Goal: Information Seeking & Learning: Learn about a topic

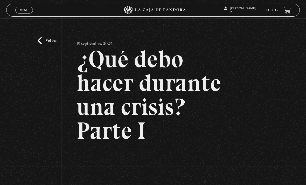
scroll to position [54, 0]
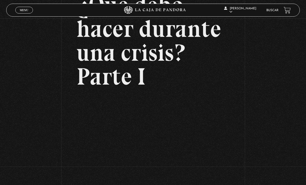
click at [20, 10] on span "Menu" at bounding box center [24, 10] width 9 height 3
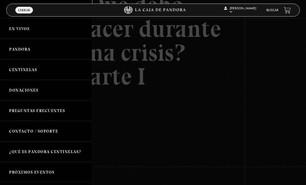
click at [15, 31] on link "En vivos" at bounding box center [46, 28] width 92 height 20
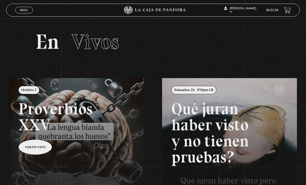
click at [19, 12] on link "Menu Cerrar" at bounding box center [24, 10] width 18 height 7
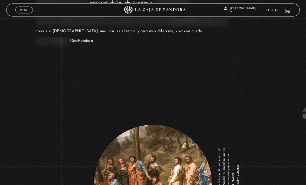
scroll to position [581, 0]
click at [273, 11] on link "Buscar" at bounding box center [272, 10] width 12 height 3
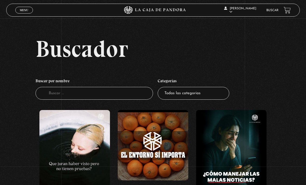
click at [22, 11] on span "Menu" at bounding box center [24, 10] width 9 height 3
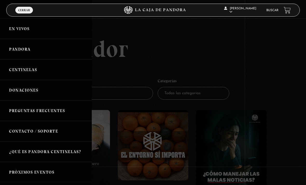
click at [13, 56] on link "Pandora" at bounding box center [46, 49] width 92 height 20
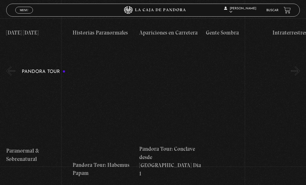
scroll to position [525, 0]
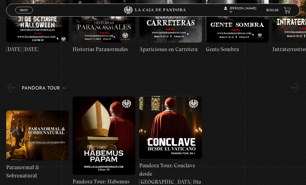
click at [21, 12] on span "Menu" at bounding box center [24, 10] width 9 height 3
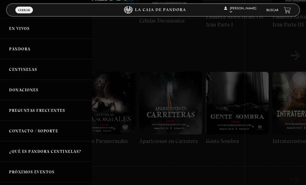
scroll to position [432, 0]
click at [15, 111] on link "Preguntas Frecuentes" at bounding box center [46, 110] width 92 height 20
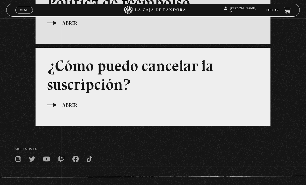
scroll to position [296, 0]
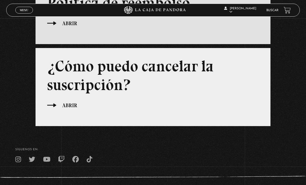
click at [250, 23] on link "En vivos" at bounding box center [242, 16] width 38 height 13
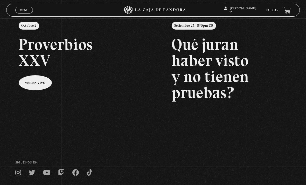
scroll to position [49, 0]
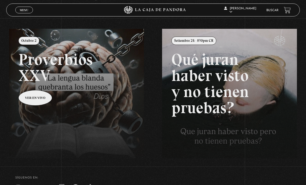
click at [273, 10] on link "Buscar" at bounding box center [272, 10] width 12 height 3
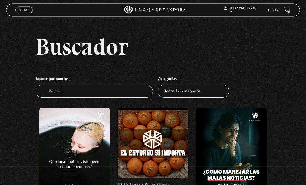
scroll to position [1, 0]
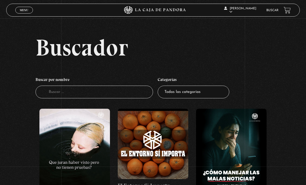
click at [46, 94] on input "Buscador" at bounding box center [93, 92] width 117 height 13
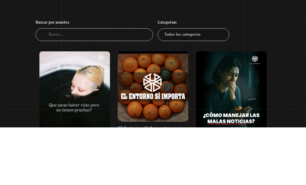
scroll to position [59, 0]
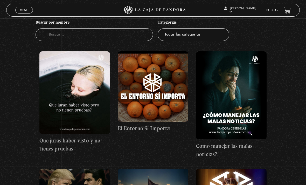
type input "3"
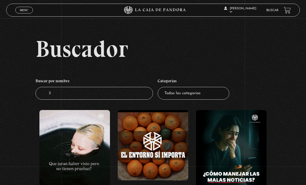
click at [125, 100] on input "3" at bounding box center [93, 93] width 117 height 13
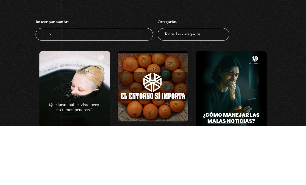
type input "3i"
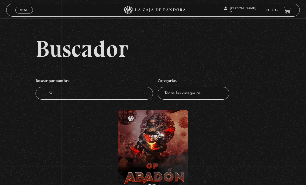
click at [132, 100] on input "3i" at bounding box center [93, 93] width 117 height 13
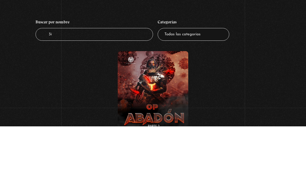
type input "3ia"
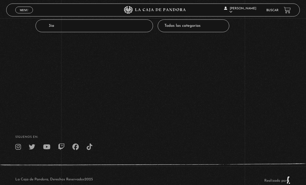
scroll to position [67, 0]
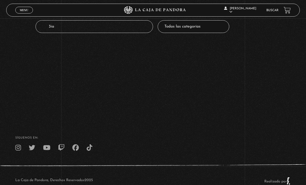
click at [114, 33] on input "3ia" at bounding box center [93, 26] width 117 height 13
type input "3iatlas"
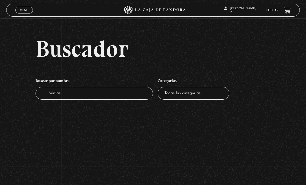
click at [16, 12] on link "Menu Cerrar" at bounding box center [24, 10] width 18 height 7
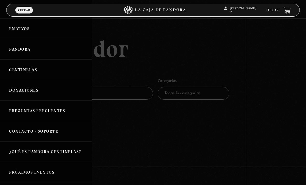
click at [22, 12] on span "Cerrar" at bounding box center [24, 10] width 12 height 3
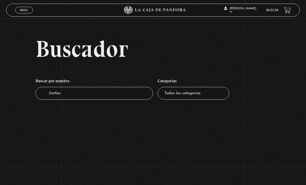
click at [23, 12] on span "Menu" at bounding box center [24, 10] width 9 height 3
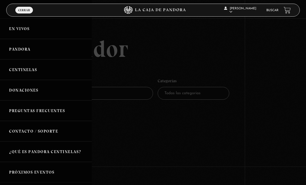
click at [13, 31] on link "En vivos" at bounding box center [46, 28] width 92 height 20
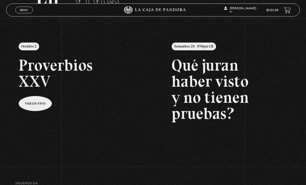
scroll to position [36, 0]
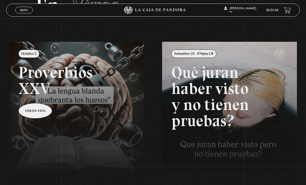
click at [23, 12] on span "Menu" at bounding box center [24, 10] width 9 height 3
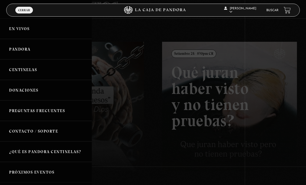
click at [16, 49] on link "Pandora" at bounding box center [46, 49] width 92 height 20
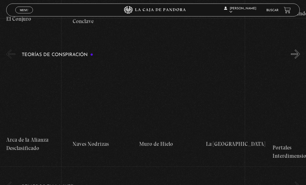
scroll to position [942, 0]
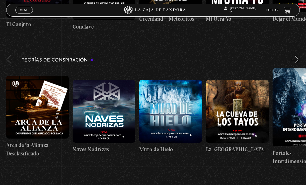
click at [18, 12] on link "Menu Cerrar" at bounding box center [24, 10] width 18 height 7
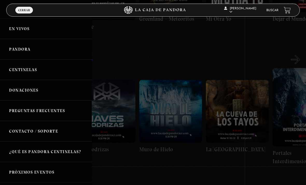
scroll to position [0, 0]
click at [20, 9] on span "Cerrar" at bounding box center [24, 10] width 12 height 3
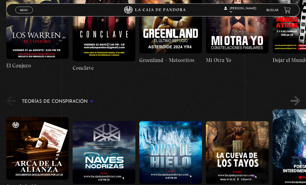
scroll to position [916, 0]
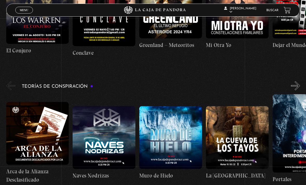
click at [22, 9] on span "Menu" at bounding box center [24, 10] width 9 height 3
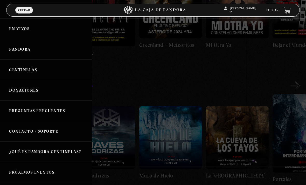
click at [2, 2] on div "DANIELA MORALES En vivos Pandora Centinelas Donaciones Preguntas Frecuentes Con…" at bounding box center [46, 92] width 92 height 185
click at [248, 73] on link "Salir" at bounding box center [242, 69] width 38 height 13
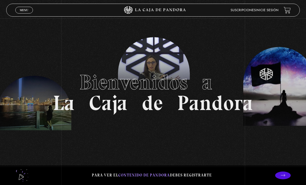
click at [276, 12] on link "Inicie sesión" at bounding box center [266, 10] width 23 height 3
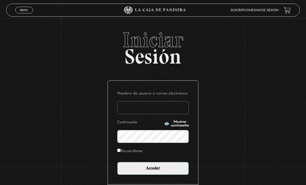
type input "dmoralespalavecino@gmail.com"
click at [153, 171] on input "Acceder" at bounding box center [153, 168] width 72 height 13
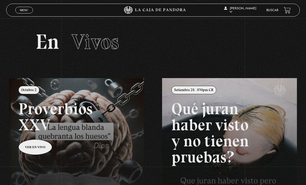
click at [275, 10] on link "Buscar" at bounding box center [272, 10] width 12 height 3
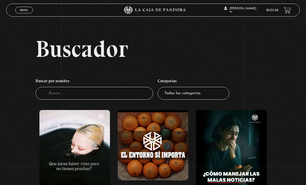
click at [207, 97] on select "Todas las categorías 11:11 Humanitario (1) Amo los Lunes (4) Análisis de series…" at bounding box center [194, 93] width 72 height 13
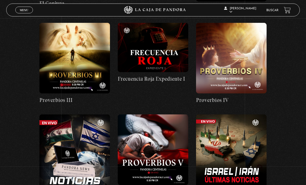
scroll to position [531, 0]
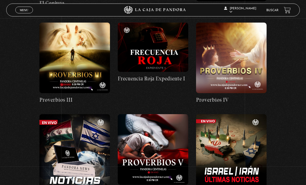
click at [20, 8] on link "Menu Cerrar" at bounding box center [24, 10] width 18 height 7
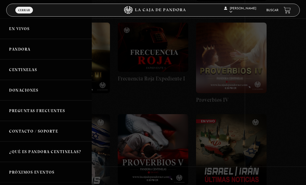
click at [13, 28] on link "En vivos" at bounding box center [46, 28] width 92 height 20
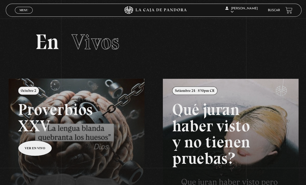
click at [271, 12] on link "Buscar" at bounding box center [272, 10] width 12 height 3
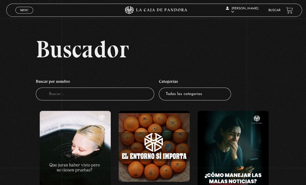
click at [20, 13] on link "Menu Cerrar" at bounding box center [24, 10] width 18 height 7
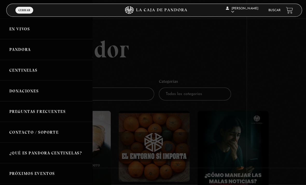
click at [10, 35] on link "En vivos" at bounding box center [46, 28] width 92 height 20
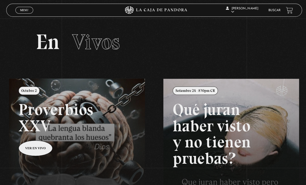
click at [270, 9] on link "Buscar" at bounding box center [272, 10] width 12 height 3
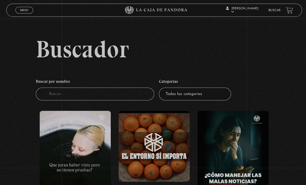
click at [50, 92] on input "Buscador" at bounding box center [93, 93] width 117 height 13
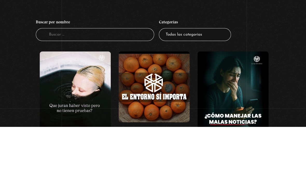
type input "3"
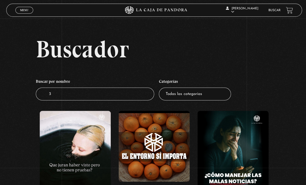
click at [140, 95] on input "3" at bounding box center [93, 93] width 117 height 13
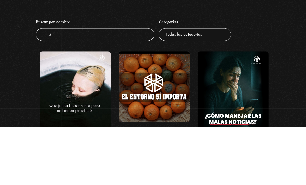
type input "3I"
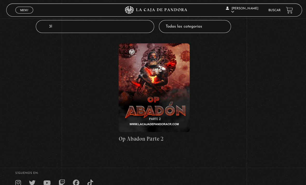
scroll to position [67, 0]
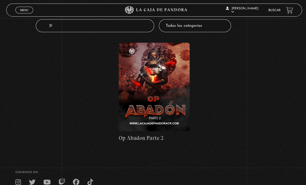
click at [291, 152] on div "Buscador Buscar por nombre Buscador 3I Categorías Todas las categorías 11:11 Hu…" at bounding box center [153, 61] width 306 height 182
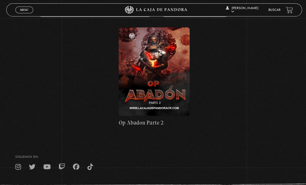
scroll to position [82, 0]
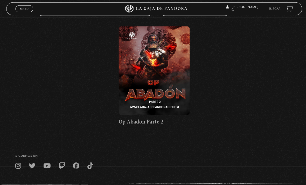
click at [22, 9] on span "Menu" at bounding box center [24, 10] width 9 height 3
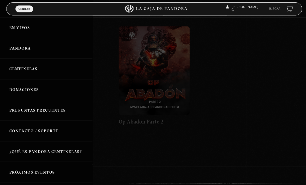
click at [13, 31] on link "En vivos" at bounding box center [46, 28] width 92 height 20
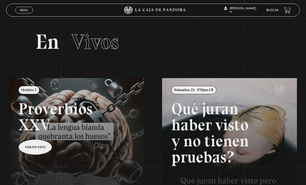
click at [24, 10] on span "Menu" at bounding box center [24, 10] width 9 height 3
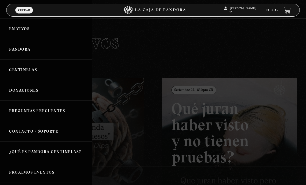
click at [9, 27] on link "En vivos" at bounding box center [46, 28] width 92 height 20
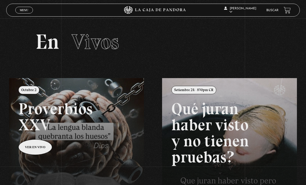
click at [20, 12] on span "Menu" at bounding box center [24, 10] width 9 height 3
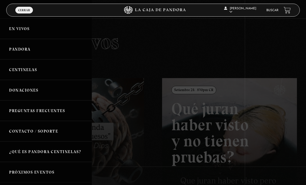
click at [18, 51] on link "Pandora" at bounding box center [46, 49] width 92 height 20
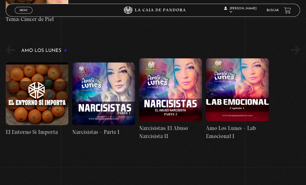
scroll to position [1983, 4]
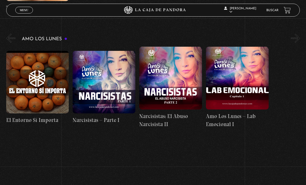
click at [275, 10] on link "Buscar" at bounding box center [272, 10] width 12 height 3
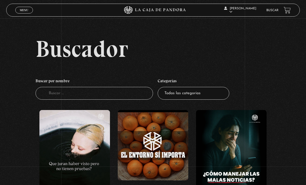
click at [135, 96] on input "Buscador" at bounding box center [93, 93] width 117 height 13
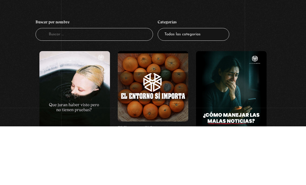
type input "3"
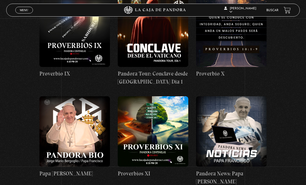
scroll to position [984, 0]
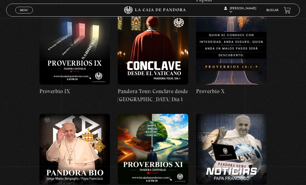
click at [250, 37] on link "Pandora" at bounding box center [242, 29] width 38 height 13
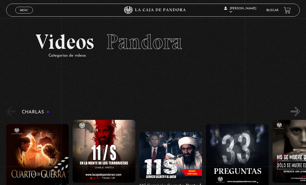
click at [248, 49] on link "Centinelas" at bounding box center [242, 43] width 38 height 13
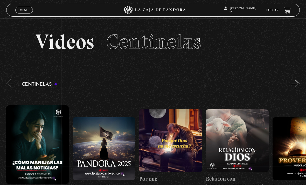
click at [250, 23] on link "En vivos" at bounding box center [242, 16] width 38 height 13
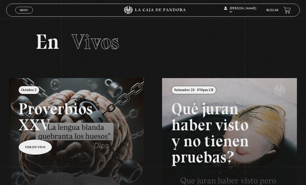
click at [25, 8] on link "Menu Cerrar" at bounding box center [24, 10] width 18 height 7
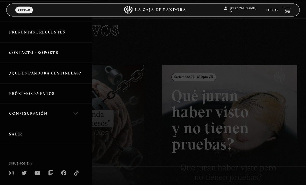
scroll to position [15, 0]
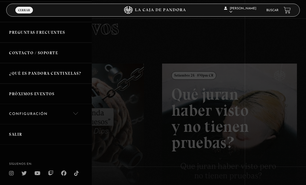
click at [25, 101] on link "Próximos Eventos" at bounding box center [46, 93] width 92 height 20
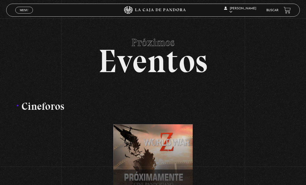
click at [24, 11] on span "Menu" at bounding box center [24, 10] width 9 height 3
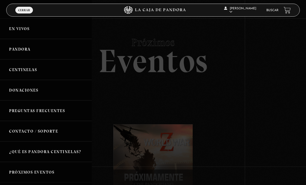
click at [15, 30] on link "En vivos" at bounding box center [46, 28] width 92 height 20
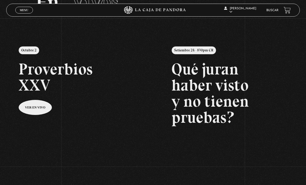
scroll to position [39, 0]
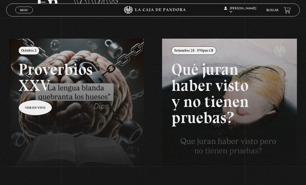
click at [275, 12] on link "Buscar" at bounding box center [272, 10] width 12 height 3
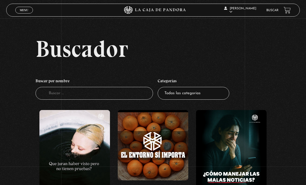
click at [135, 97] on input "Buscador" at bounding box center [93, 93] width 117 height 13
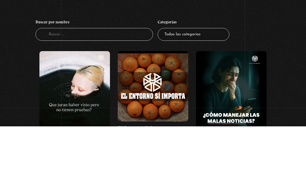
type input "3"
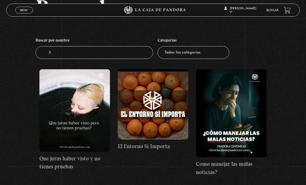
scroll to position [35, 0]
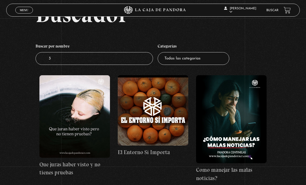
click at [59, 64] on input "3" at bounding box center [93, 58] width 117 height 13
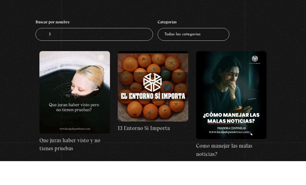
type input "3I"
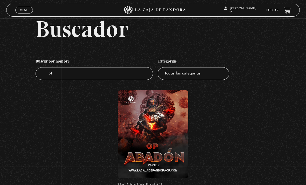
scroll to position [20, 0]
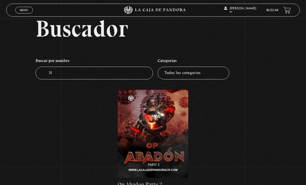
click at [22, 11] on span "Menu" at bounding box center [24, 10] width 9 height 3
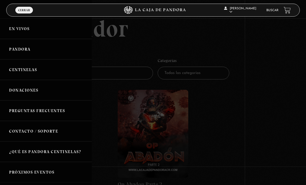
click at [13, 31] on link "En vivos" at bounding box center [46, 28] width 92 height 20
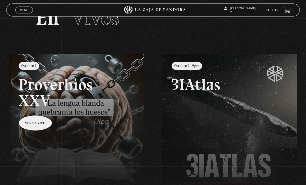
scroll to position [26, 0]
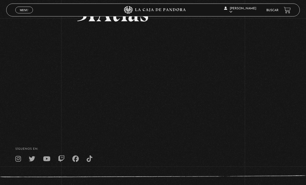
scroll to position [44, 0]
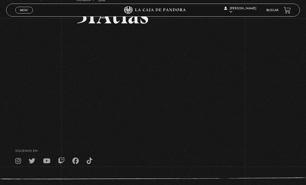
click at [230, 136] on footer "SÍguenos en: La Caja de Pandora, Derechos Reservados 2025 Realizado por" at bounding box center [153, 170] width 306 height 79
click at [217, 150] on footer "SÍguenos en: La Caja de Pandora, Derechos Reservados 2025 Realizado por" at bounding box center [153, 170] width 306 height 79
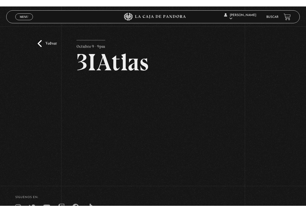
scroll to position [0, 0]
